Goal: Check status: Check status

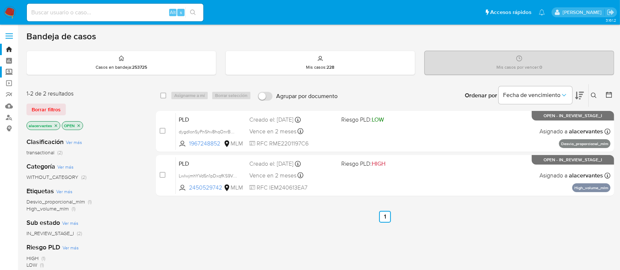
click at [11, 68] on label "Screening" at bounding box center [44, 72] width 88 height 11
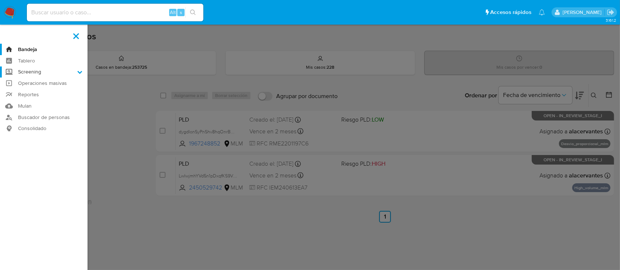
click at [0, 0] on input "Screening" at bounding box center [0, 0] width 0 height 0
click at [43, 99] on link "Herramientas" at bounding box center [44, 100] width 88 height 9
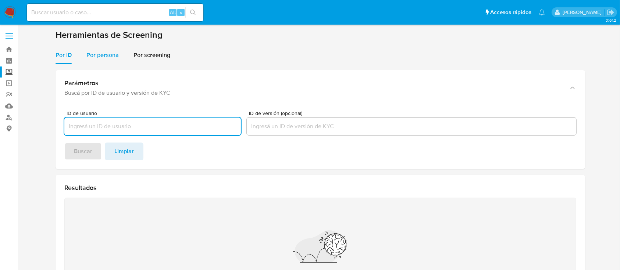
click at [103, 49] on div "Por persona" at bounding box center [102, 55] width 32 height 18
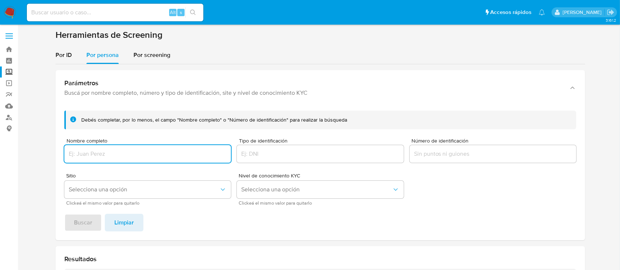
click at [135, 148] on div at bounding box center [147, 154] width 167 height 18
click at [135, 149] on input "Nombre completo" at bounding box center [147, 154] width 167 height 10
click at [138, 152] on input "Nombre completo" at bounding box center [147, 154] width 167 height 10
click at [139, 152] on input "Nombre completo" at bounding box center [147, 154] width 167 height 10
type input "RAFAEL AVILES ALVAREZ"
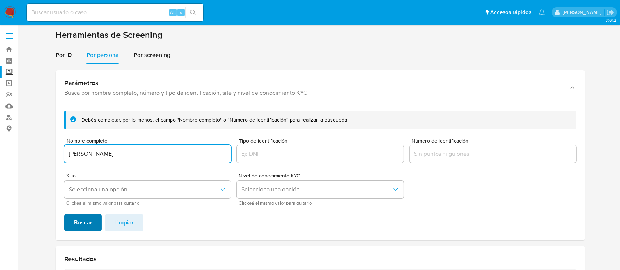
click at [72, 217] on button "Buscar" at bounding box center [83, 223] width 38 height 18
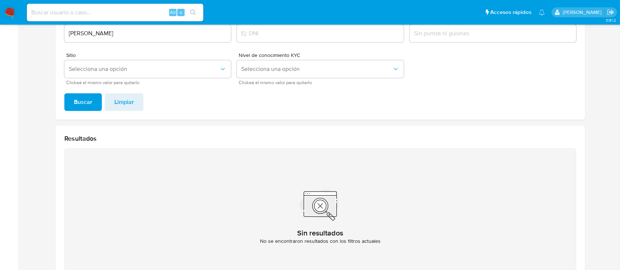
scroll to position [75, 0]
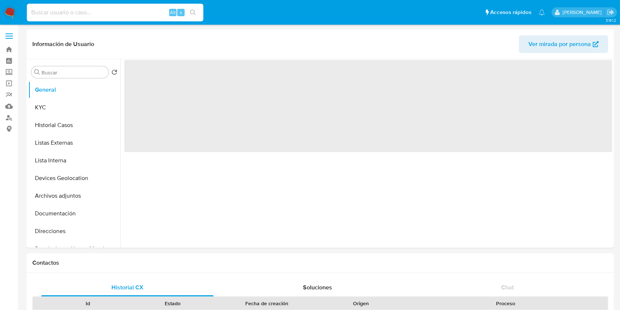
click at [113, 13] on input at bounding box center [115, 13] width 177 height 10
paste input "1878757834"
type input "1878757834"
select select "10"
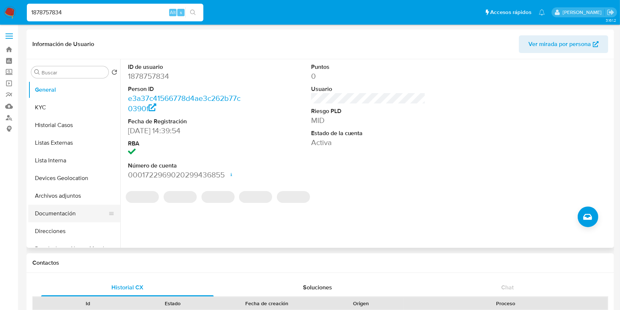
click at [67, 216] on button "Documentación" at bounding box center [71, 214] width 86 height 18
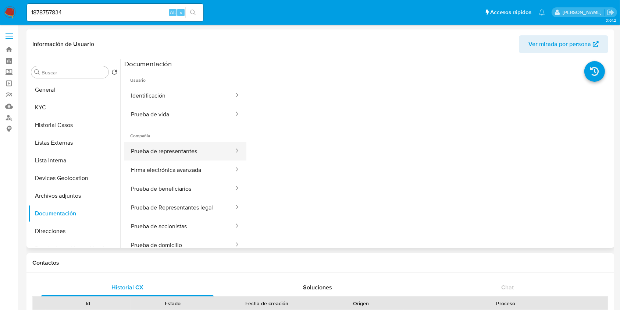
click at [195, 152] on button "Prueba de representantes" at bounding box center [179, 151] width 110 height 19
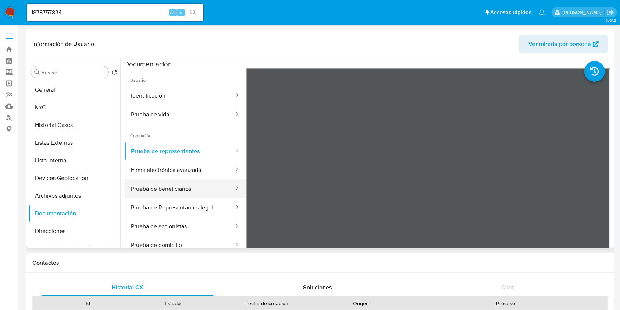
click at [182, 192] on button "Prueba de beneficiarios" at bounding box center [179, 188] width 110 height 19
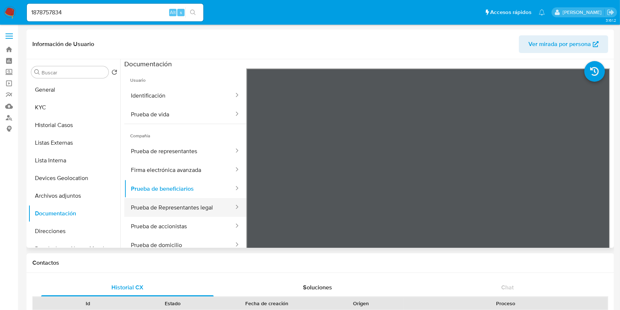
click at [198, 213] on button "Prueba de Representantes legal" at bounding box center [179, 207] width 110 height 19
